Goal: Task Accomplishment & Management: Use online tool/utility

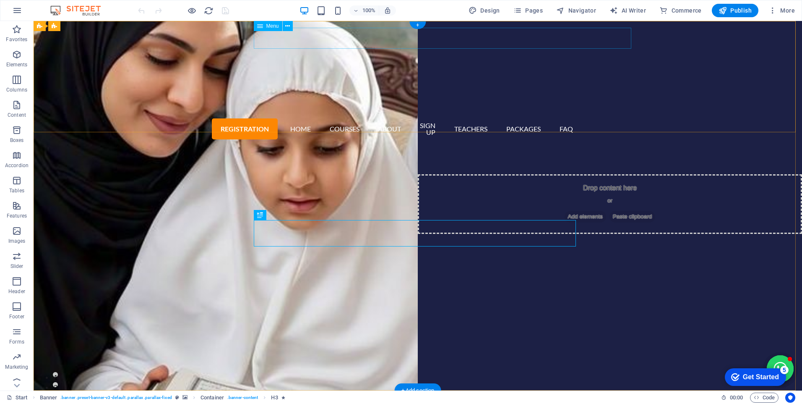
click at [378, 116] on nav "Registration Home Courses About Sign up Teachers Packages FAQ" at bounding box center [418, 129] width 322 height 26
select select
select select "default"
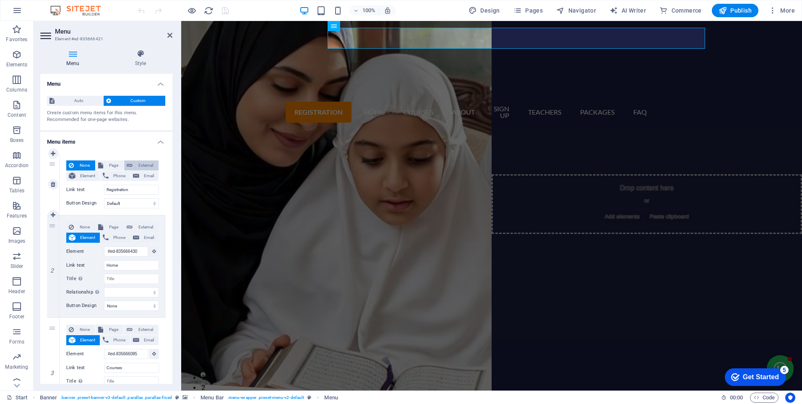
click at [143, 163] on span "External" at bounding box center [145, 165] width 21 height 10
select select "blank"
select select
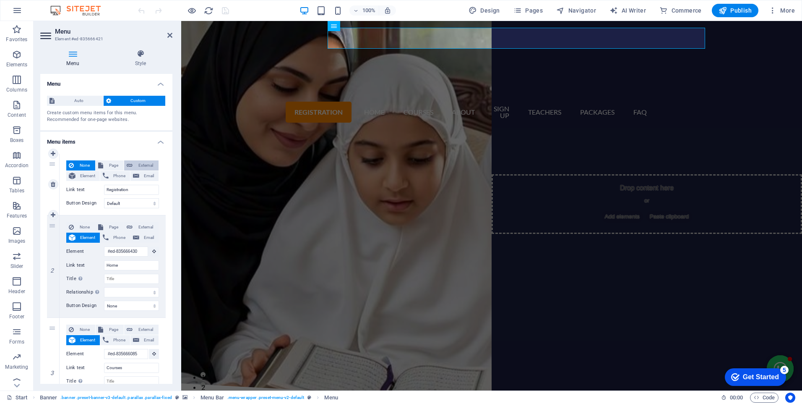
select select
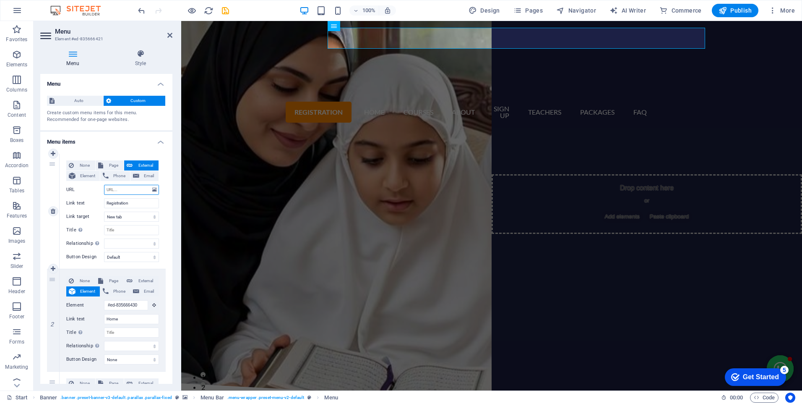
click at [110, 188] on input "URL" at bounding box center [131, 190] width 55 height 10
paste input "[URL][DOMAIN_NAME]"
type input "[URL][DOMAIN_NAME]"
select select
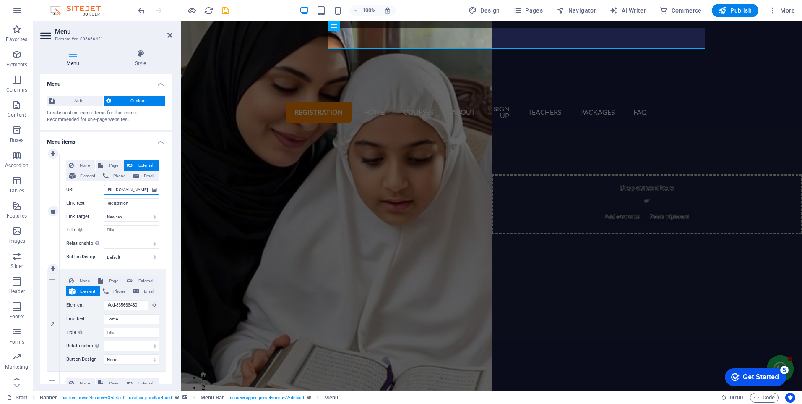
select select
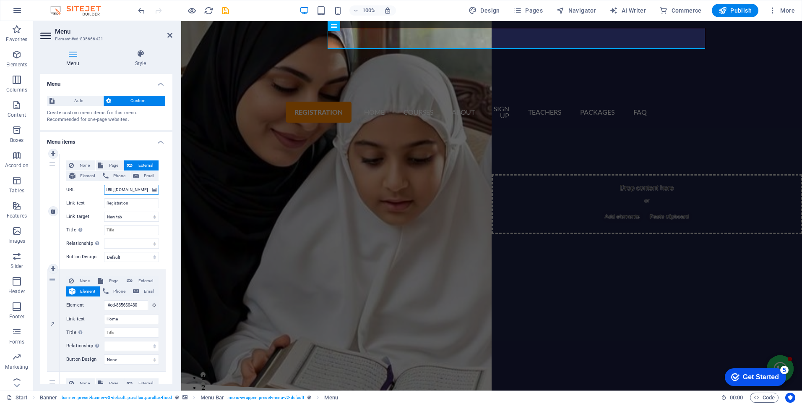
select select
type input "[URL][DOMAIN_NAME]"
click at [225, 10] on icon "save" at bounding box center [226, 11] width 10 height 10
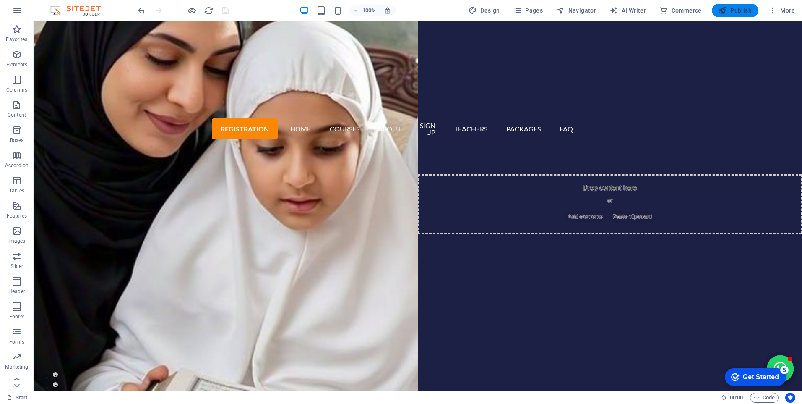
click at [741, 13] on span "Publish" at bounding box center [735, 10] width 33 height 8
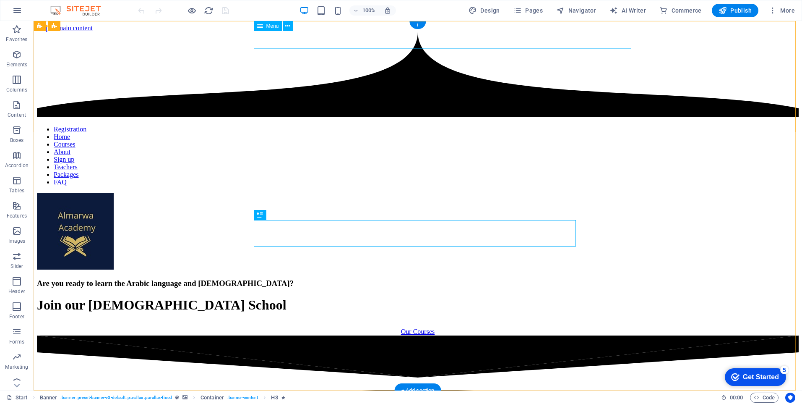
click at [317, 125] on nav "Registration Home Courses About Sign up Teachers Packages FAQ" at bounding box center [418, 155] width 762 height 60
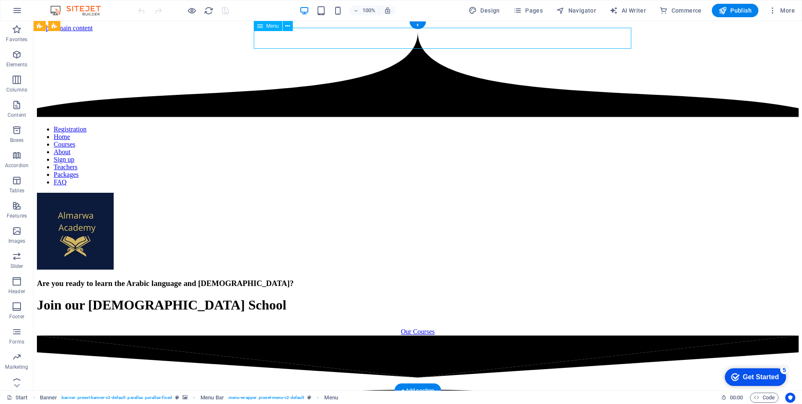
click at [317, 125] on nav "Registration Home Courses About Sign up Teachers Packages FAQ" at bounding box center [418, 155] width 762 height 60
select select "default"
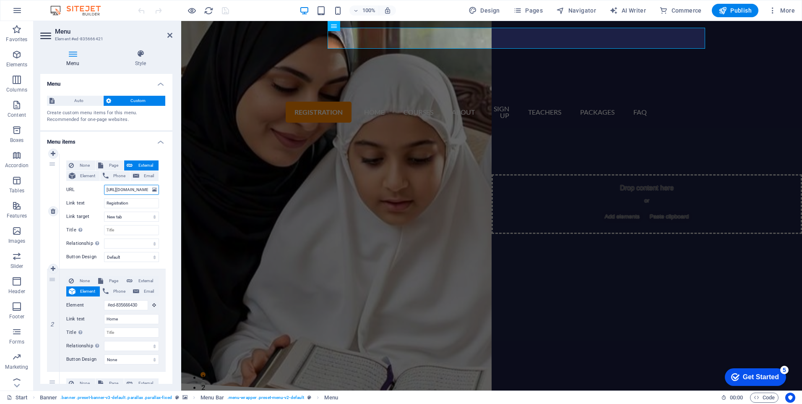
click at [128, 194] on input "[URL][DOMAIN_NAME]" at bounding box center [131, 190] width 55 height 10
click at [128, 191] on input "[URL][DOMAIN_NAME]" at bounding box center [131, 190] width 55 height 10
paste input "alwmarwaadb/login.php"
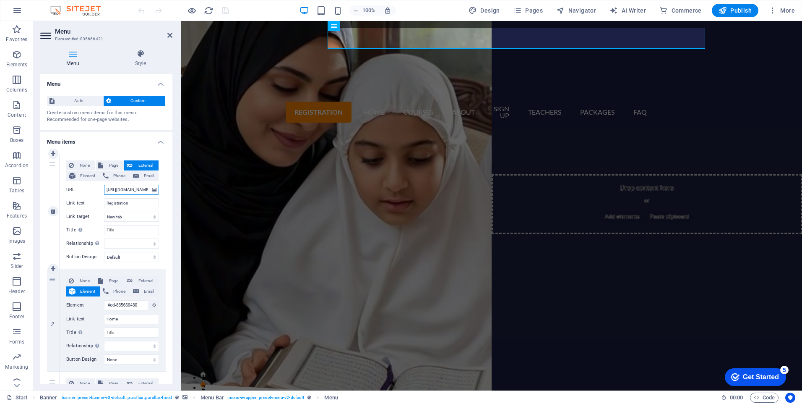
type input "https://www.esiicbeet.com/alwmarwaadb/login.php"
select select
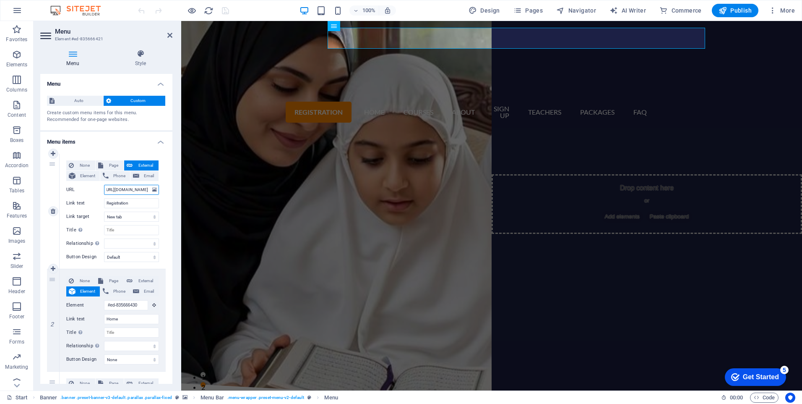
select select
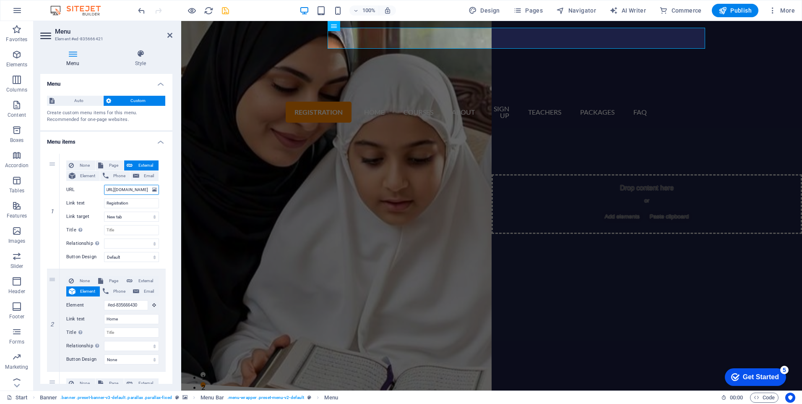
type input "https://www.esiicbeet.com/alwmarwaadb/login.php"
